Goal: Task Accomplishment & Management: Manage account settings

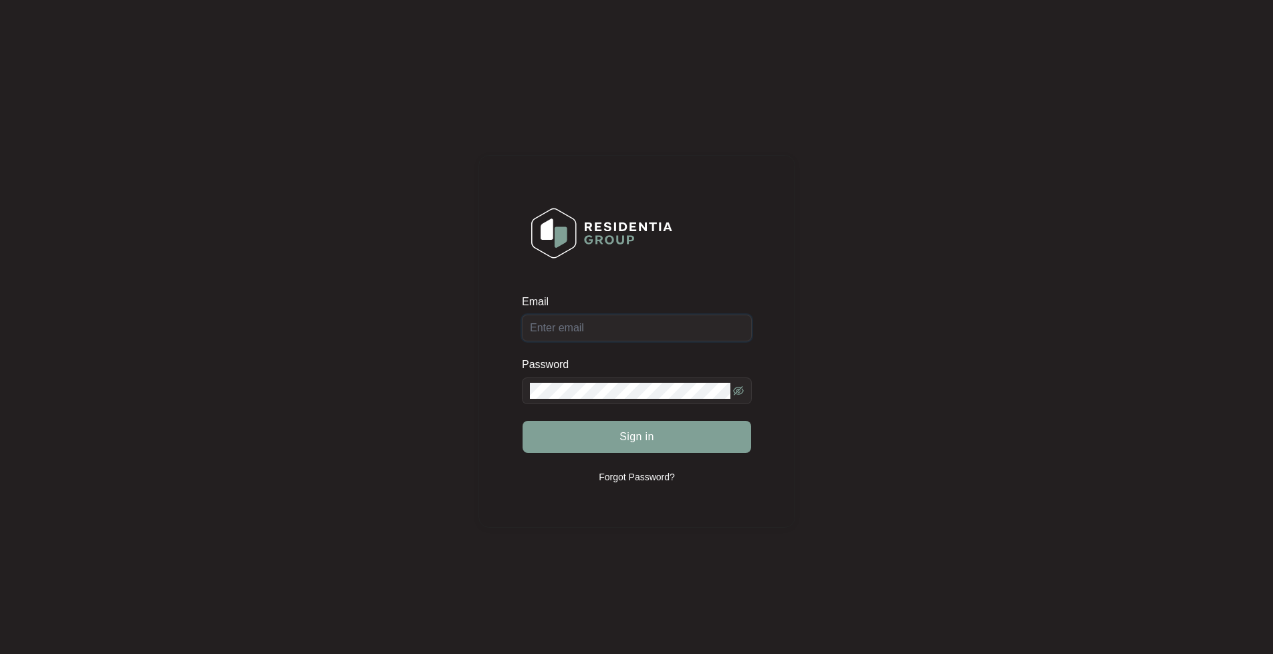
type input "[EMAIL_ADDRESS][DOMAIN_NAME]"
click at [523, 421] on button "Sign in" at bounding box center [637, 437] width 229 height 32
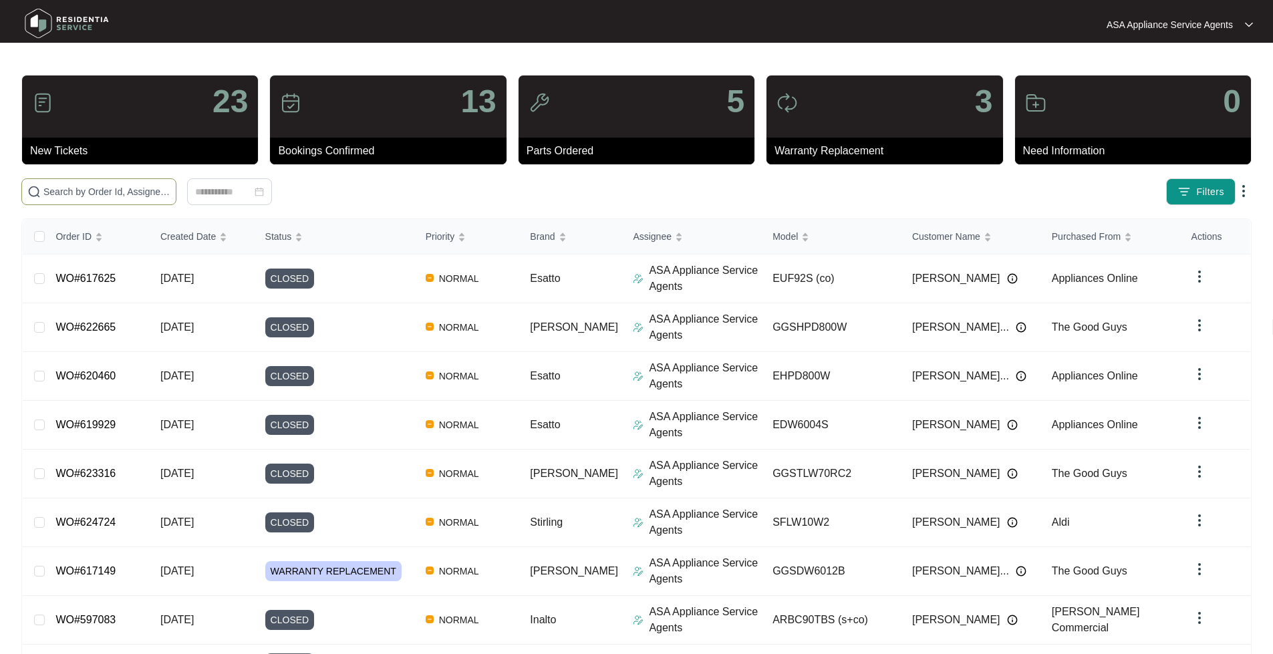
click at [128, 189] on input "text" at bounding box center [106, 191] width 127 height 15
paste input "SC040740"
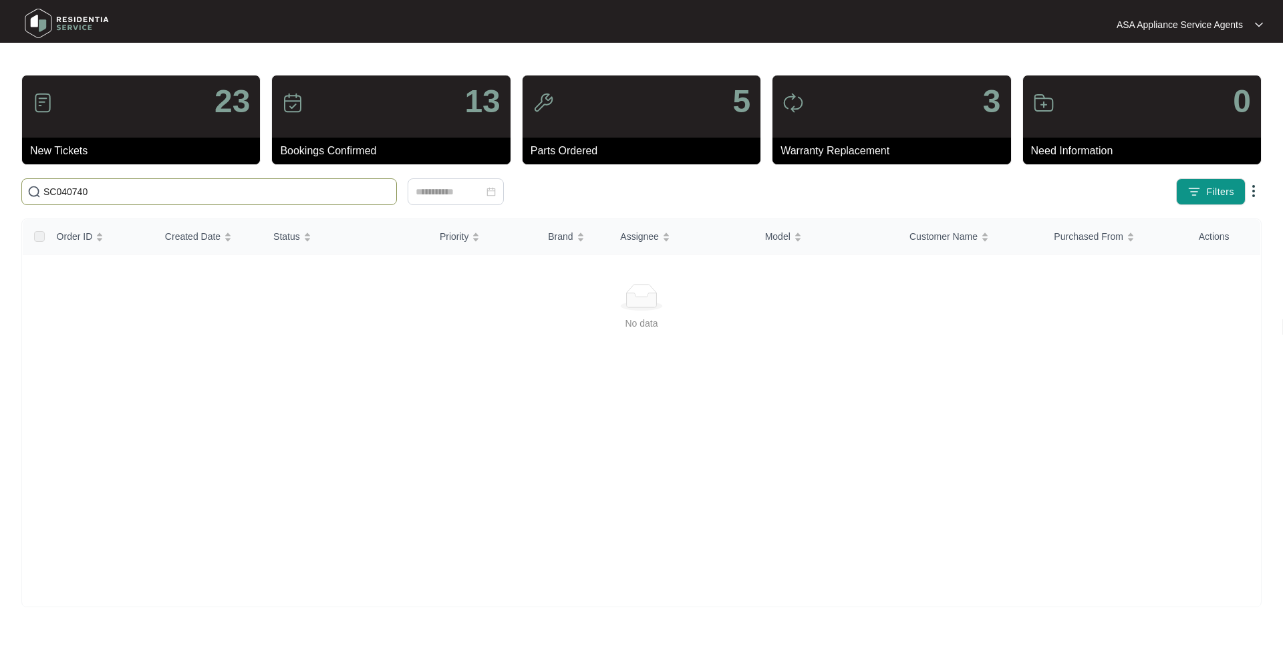
click at [160, 198] on span "SC040740" at bounding box center [209, 191] width 376 height 27
click at [148, 188] on input "SC040740" at bounding box center [216, 191] width 347 height 15
drag, startPoint x: 148, startPoint y: 188, endPoint x: 0, endPoint y: 189, distance: 148.3
click at [0, 189] on main "23 New Tickets 13 Bookings Confirmed 5 Parts Ordered 3 Warranty Replacement 0 N…" at bounding box center [641, 327] width 1283 height 654
paste input "WO#621547"
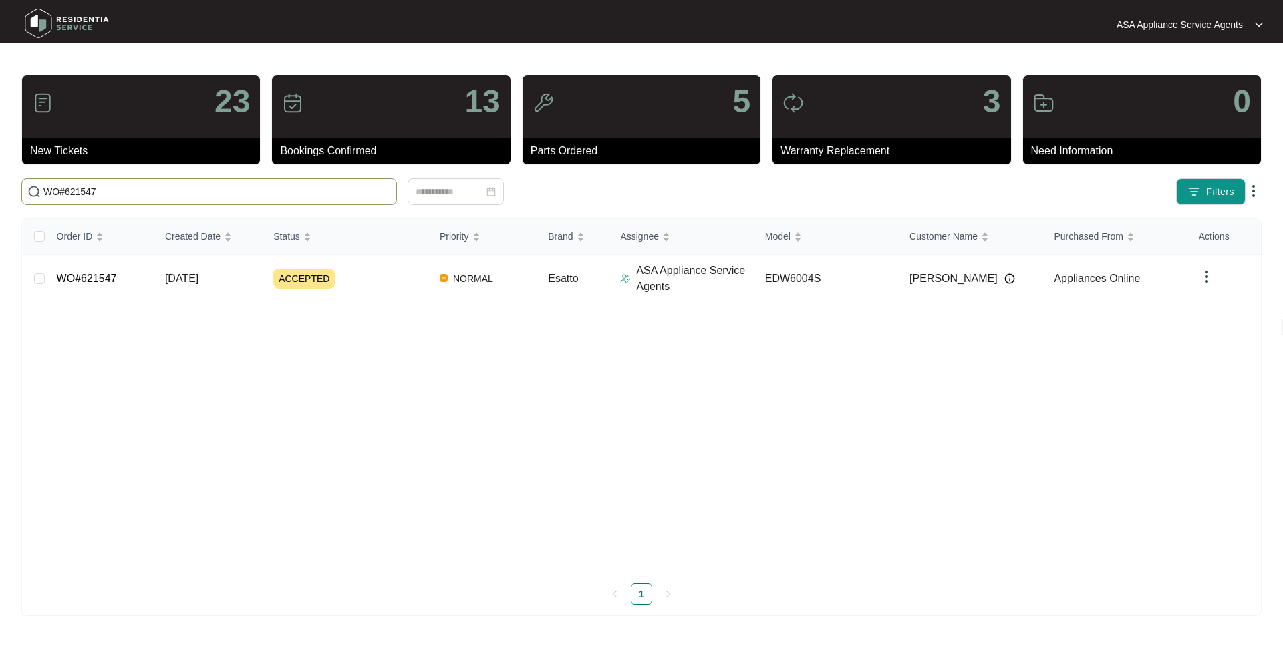
type input "WO#621547"
click at [74, 275] on div "Order ID Created Date Status Priority Brand Assignee Model Customer Name Purcha…" at bounding box center [641, 412] width 1237 height 386
click at [78, 283] on link "WO#621547" at bounding box center [87, 278] width 60 height 11
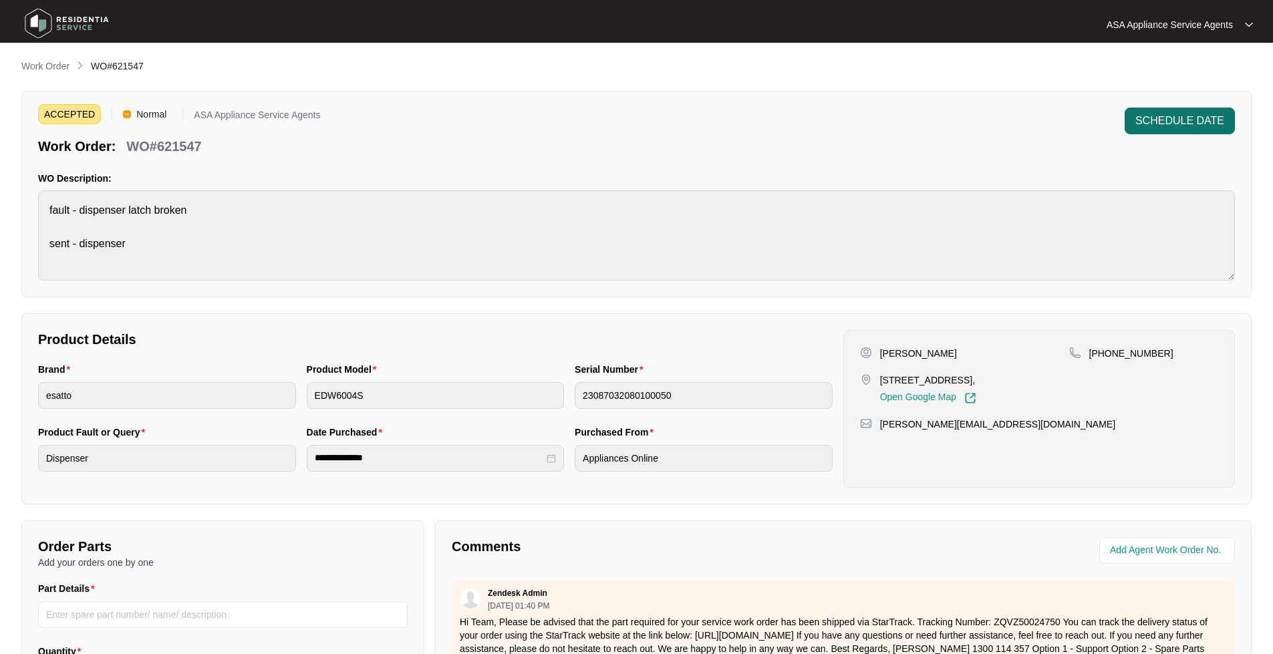
click at [1165, 120] on span "SCHEDULE DATE" at bounding box center [1179, 121] width 89 height 16
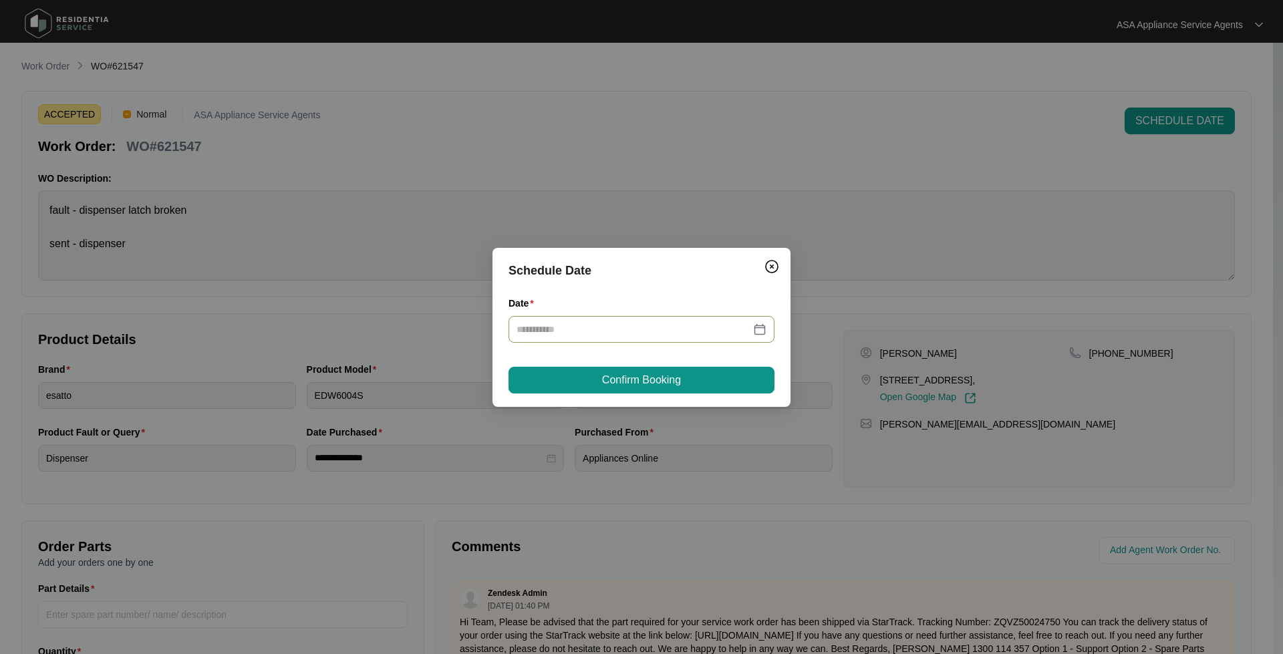
click at [761, 327] on div at bounding box center [642, 329] width 250 height 15
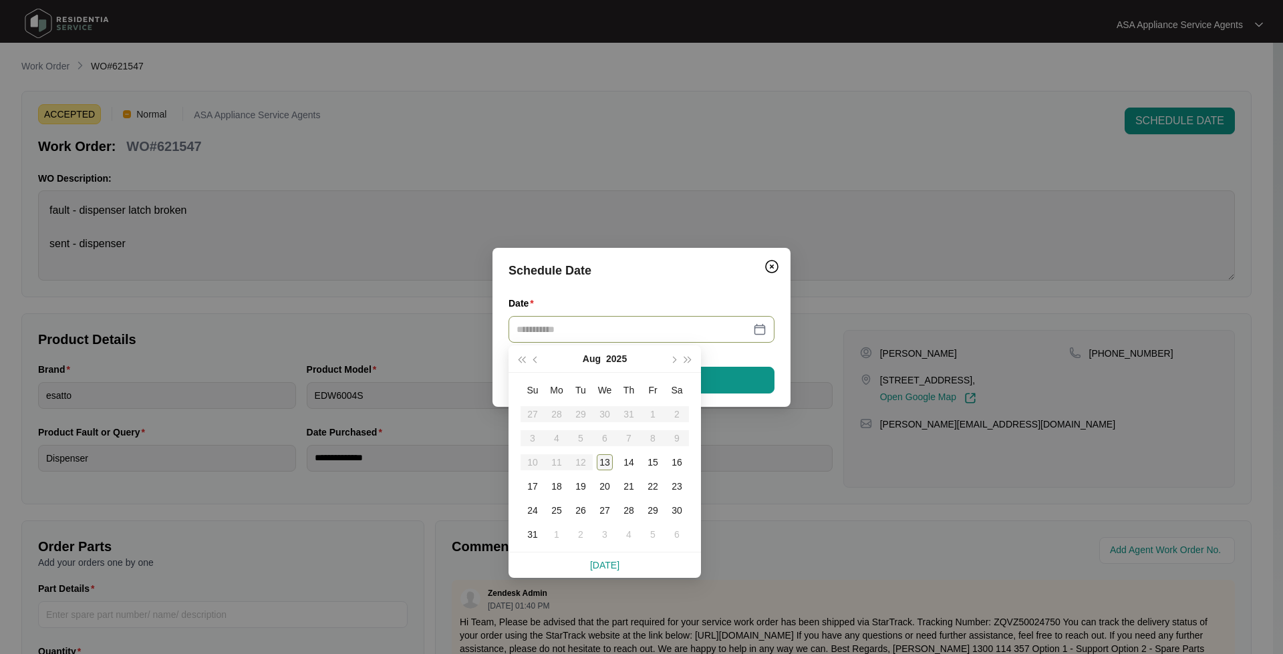
type input "**********"
drag, startPoint x: 602, startPoint y: 463, endPoint x: 615, endPoint y: 428, distance: 37.6
click at [602, 462] on div "13" at bounding box center [605, 462] width 16 height 16
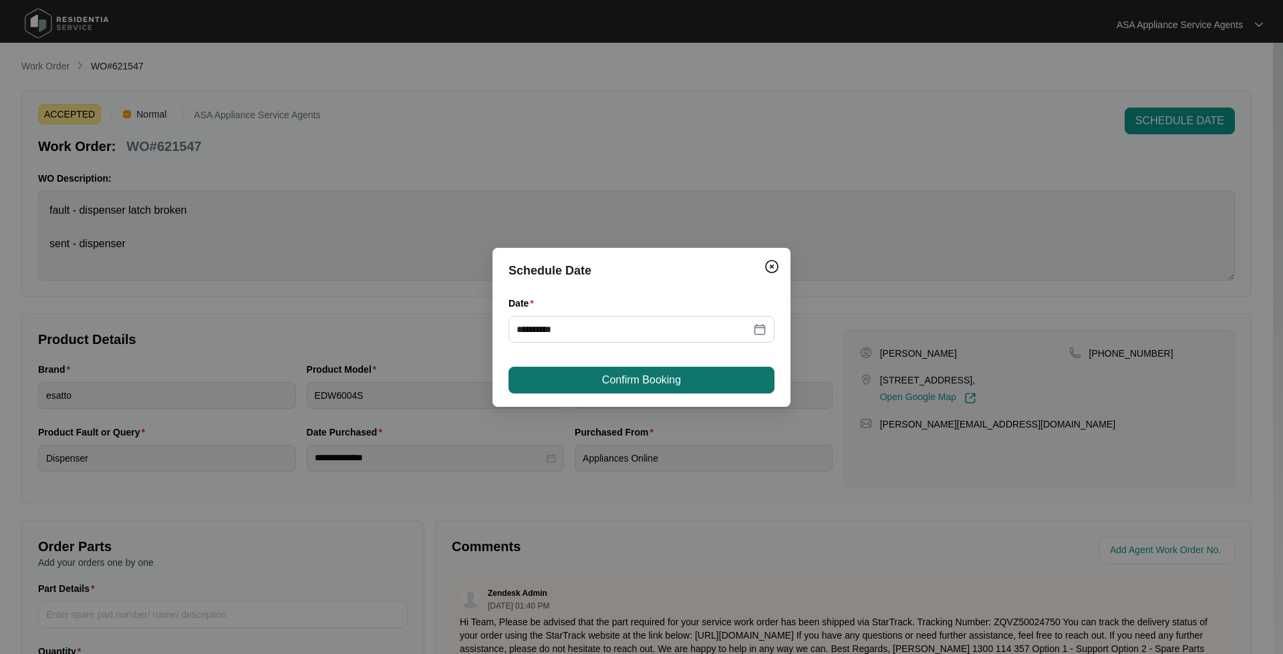
click at [631, 383] on span "Confirm Booking" at bounding box center [641, 380] width 79 height 16
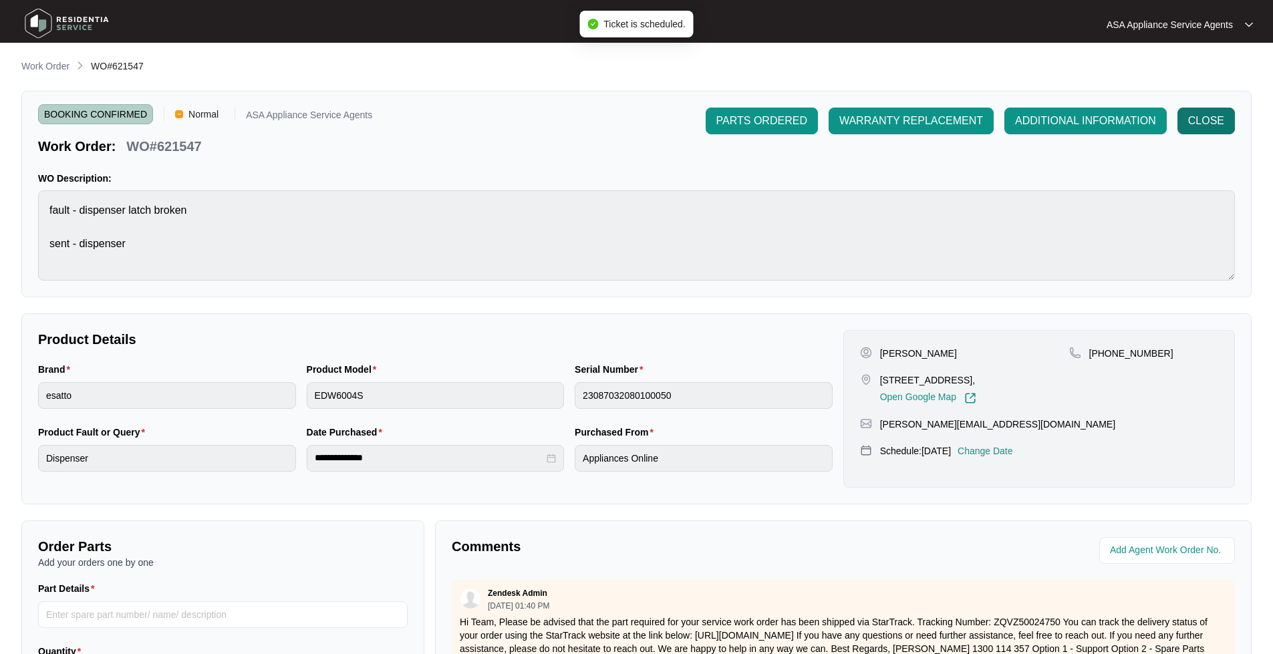
click at [1220, 124] on span "CLOSE" at bounding box center [1206, 121] width 36 height 16
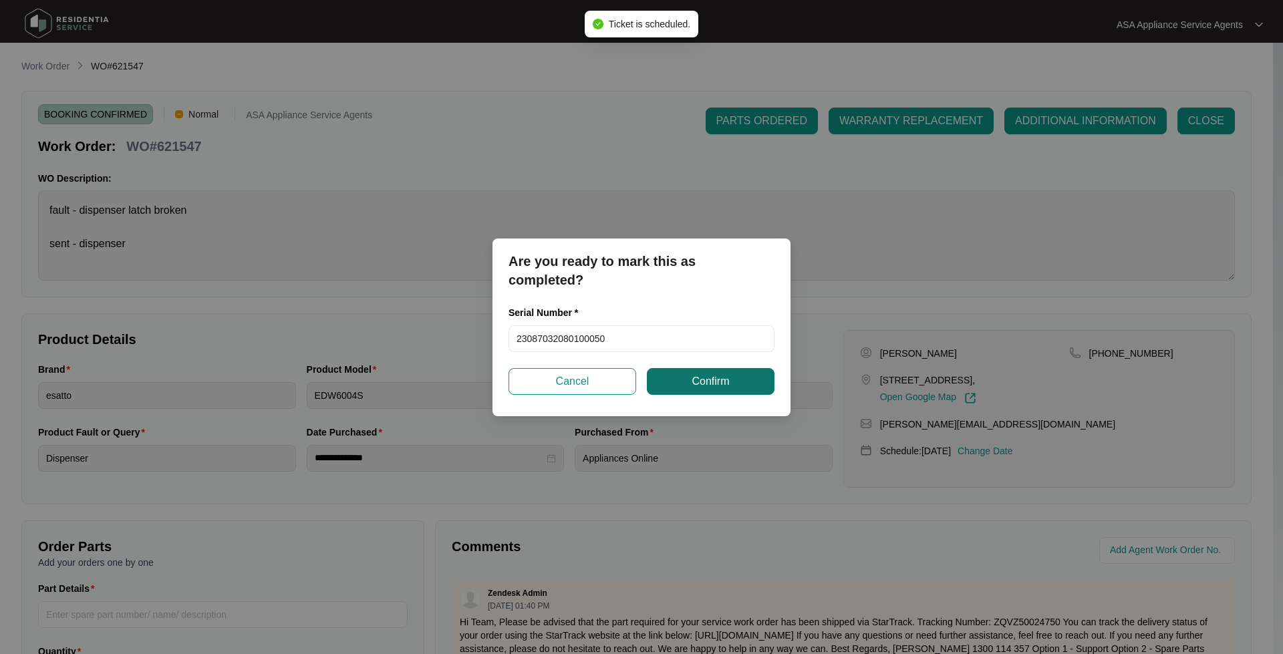
click at [710, 385] on span "Confirm" at bounding box center [710, 382] width 37 height 16
